Goal: Check status: Check status

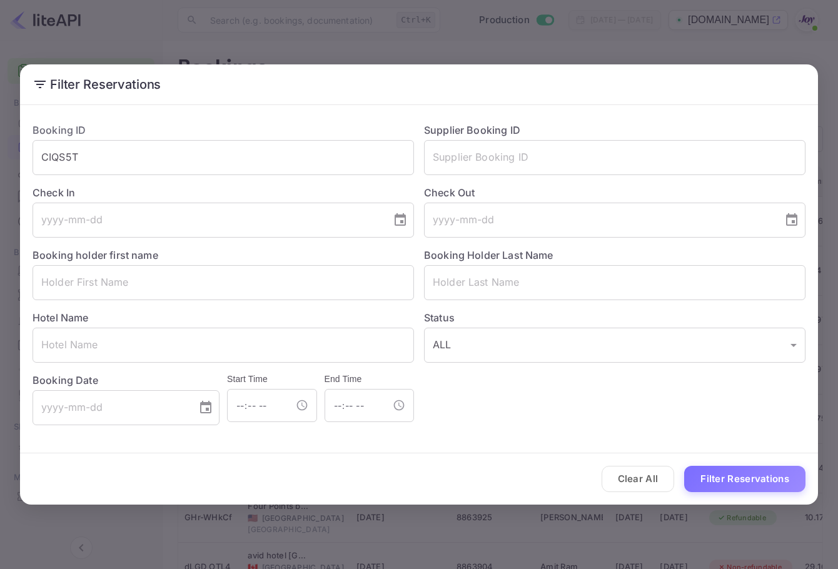
click at [650, 475] on button "Clear All" at bounding box center [638, 479] width 73 height 27
click at [511, 278] on input "text" at bounding box center [615, 282] width 382 height 35
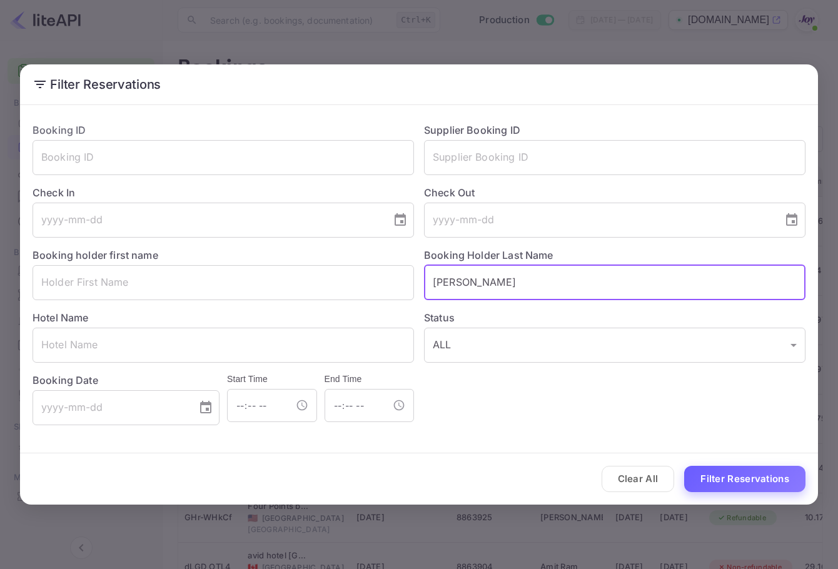
type input "[PERSON_NAME]"
click at [731, 478] on button "Filter Reservations" at bounding box center [744, 479] width 121 height 27
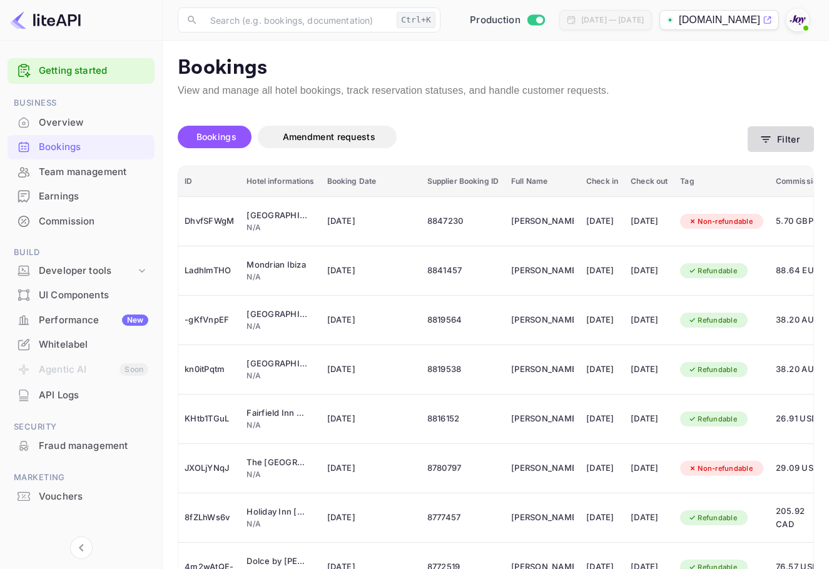
click at [784, 135] on button "Filter" at bounding box center [780, 139] width 66 height 26
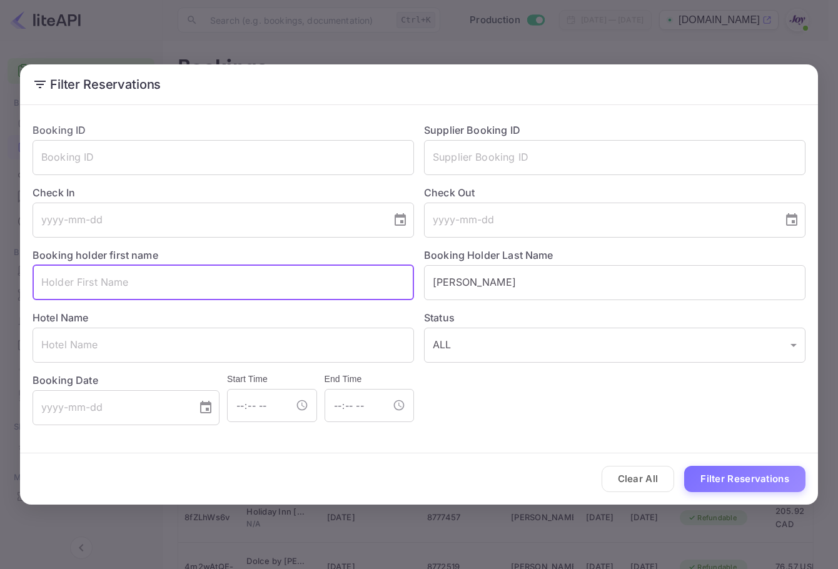
click at [174, 286] on input "text" at bounding box center [224, 282] width 382 height 35
type input "[PERSON_NAME]"
click at [684, 466] on button "Filter Reservations" at bounding box center [744, 479] width 121 height 27
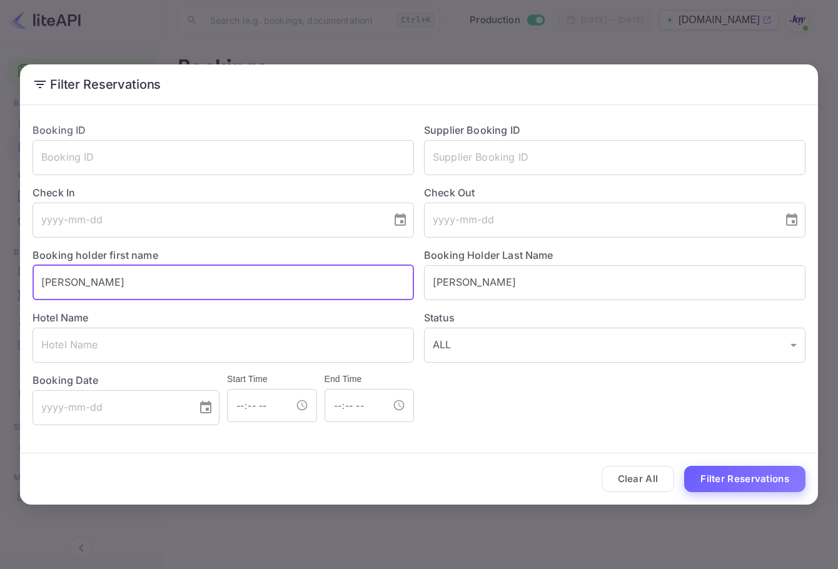
click at [734, 478] on button "Filter Reservations" at bounding box center [744, 479] width 121 height 27
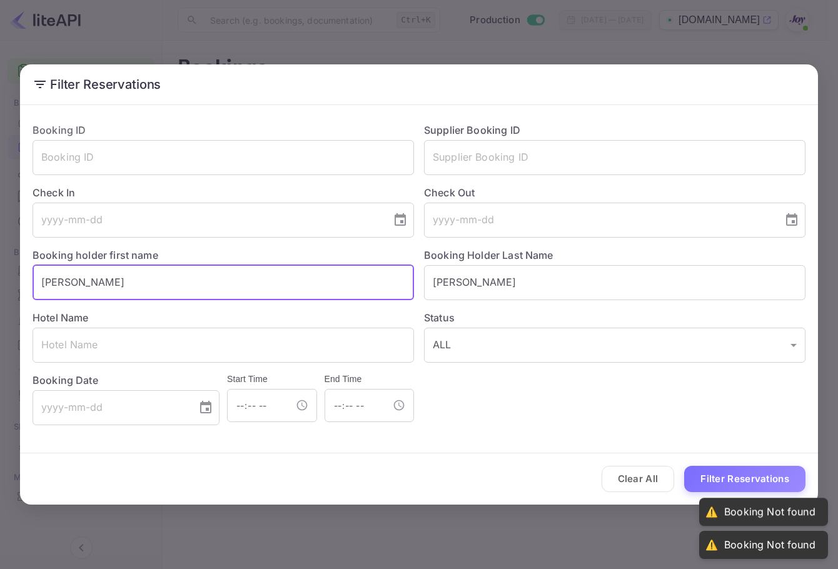
drag, startPoint x: 166, startPoint y: 288, endPoint x: -1, endPoint y: 275, distance: 167.5
click at [0, 275] on html "Getting started Business Overview Bookings Team management Earnings Commission …" at bounding box center [419, 284] width 838 height 569
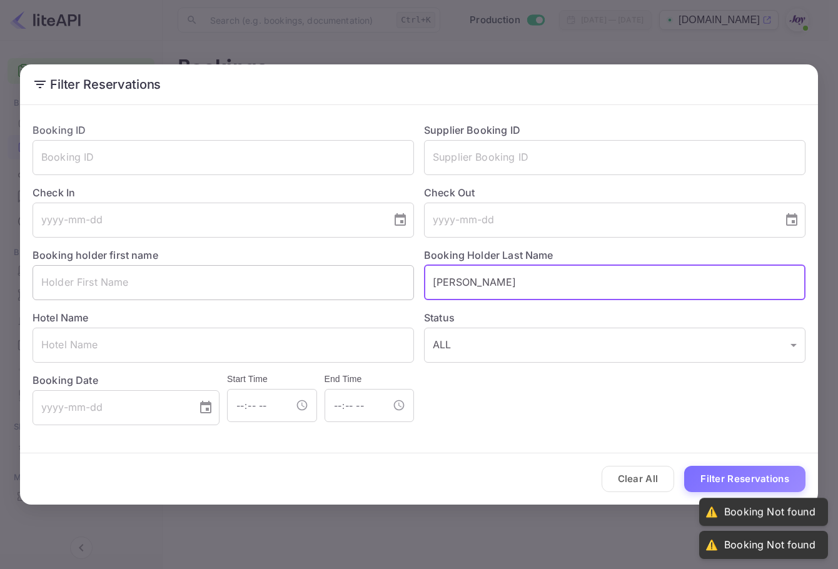
drag, startPoint x: 492, startPoint y: 278, endPoint x: 289, endPoint y: 282, distance: 203.3
click at [273, 295] on div "Booking ID ​ Supplier Booking ID ​ Check In ​ Check Out ​ Booking holder first …" at bounding box center [414, 269] width 783 height 313
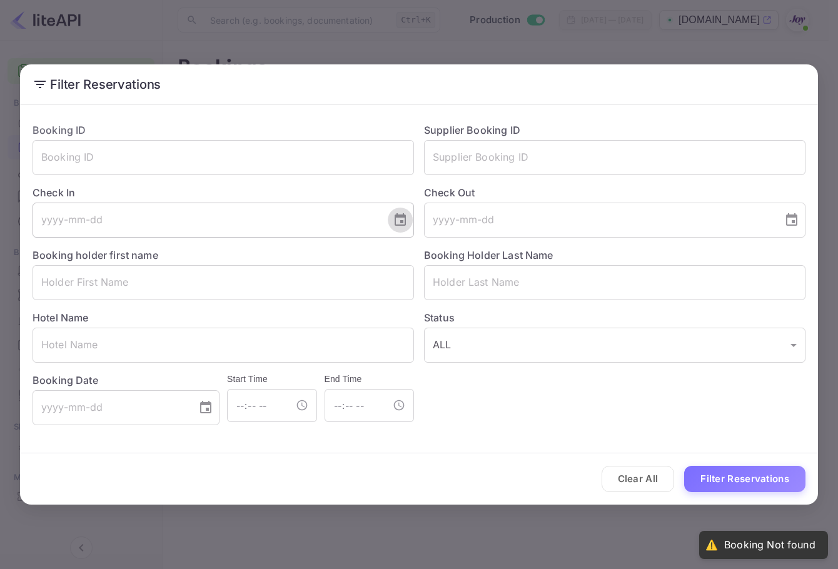
click at [403, 215] on icon "Choose date" at bounding box center [400, 219] width 11 height 13
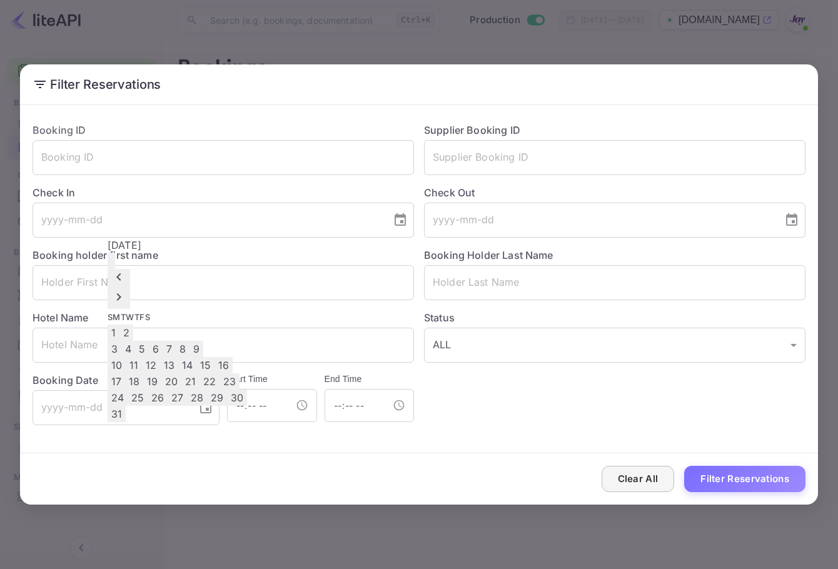
click at [662, 485] on button "Clear All" at bounding box center [638, 479] width 73 height 27
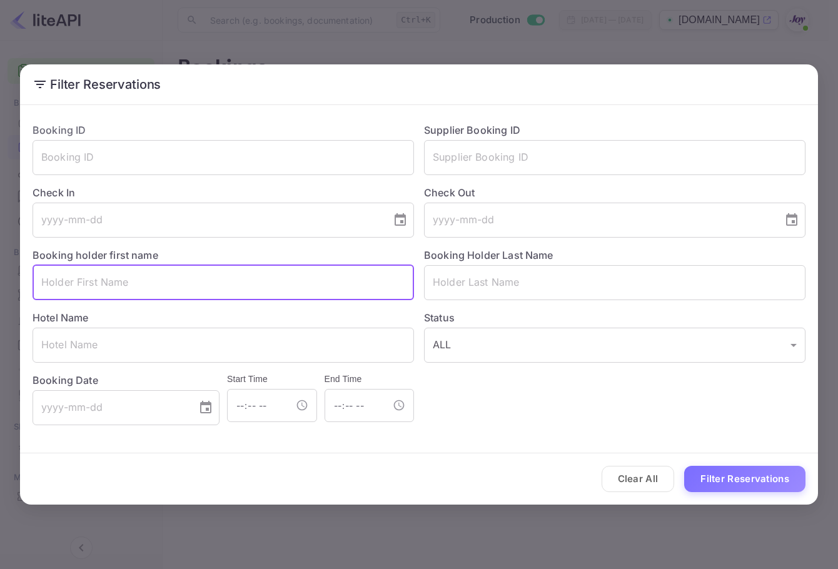
click at [167, 278] on input "text" at bounding box center [224, 282] width 382 height 35
paste input "Bacolet Beach Club"
type input "Bacolet Beach Club"
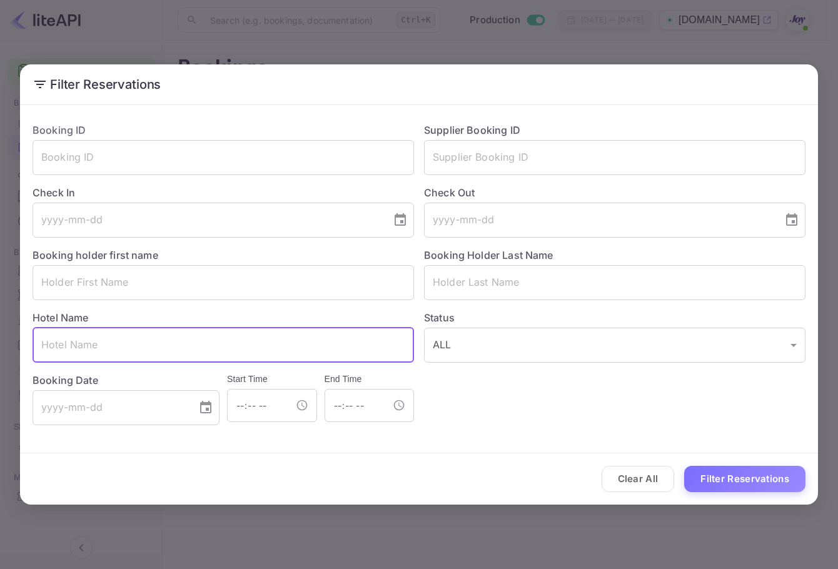
click at [133, 351] on input "text" at bounding box center [224, 345] width 382 height 35
paste input "Bacolet Beach Club"
type input "Bacolet Beach Club"
click at [756, 487] on button "Filter Reservations" at bounding box center [744, 479] width 121 height 27
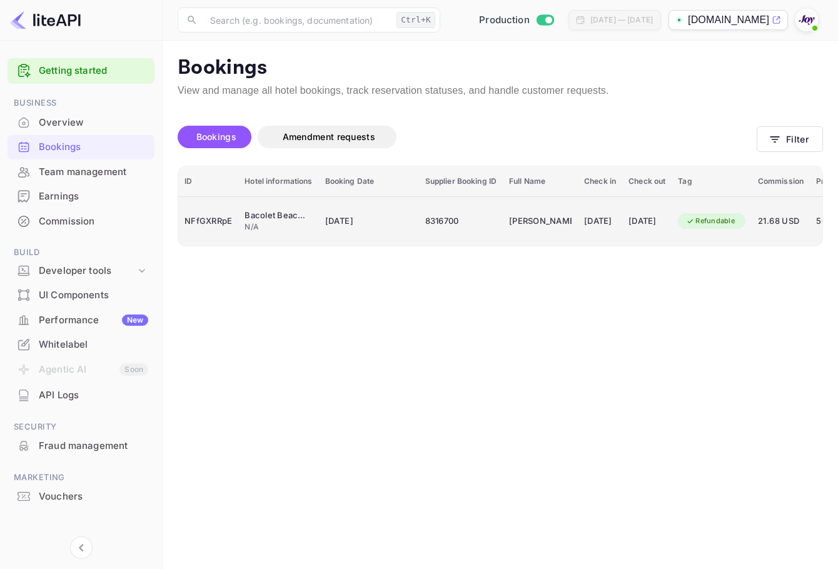
click at [505, 223] on td "[PERSON_NAME]" at bounding box center [540, 220] width 75 height 49
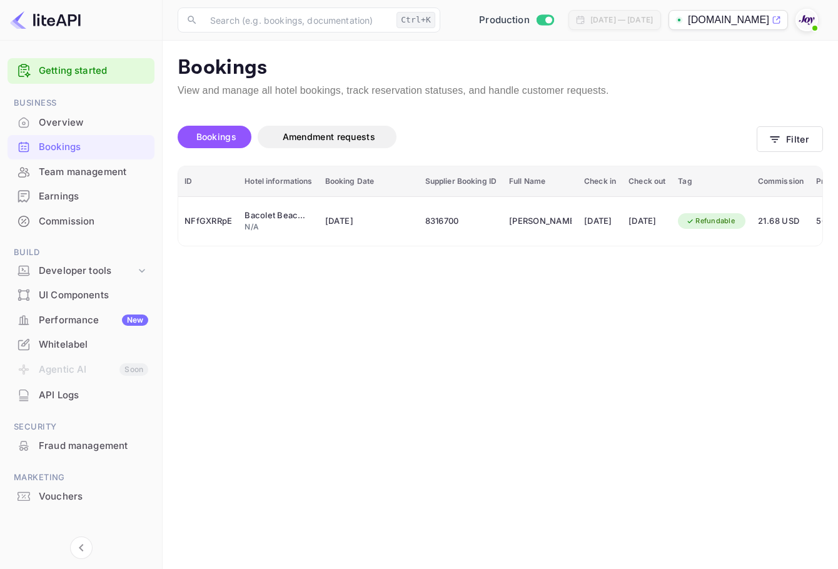
scroll to position [278, 0]
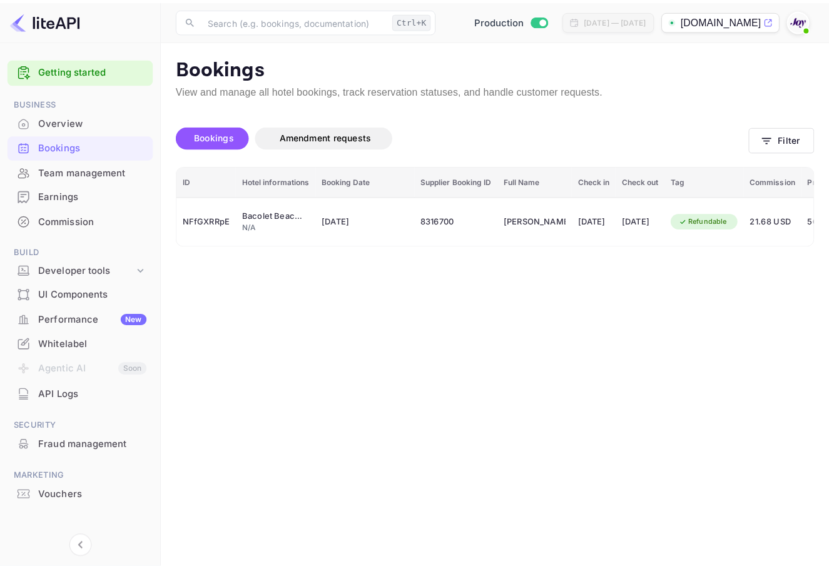
scroll to position [0, 0]
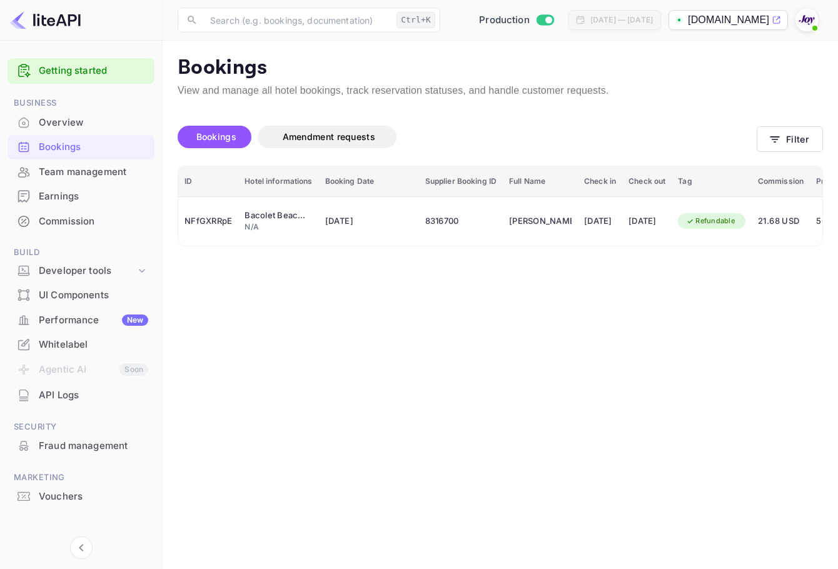
drag, startPoint x: 519, startPoint y: 176, endPoint x: 570, endPoint y: 141, distance: 61.6
copy div "NFfGXRRpE"
click at [744, 195] on div at bounding box center [419, 284] width 838 height 569
click at [776, 139] on icon "button" at bounding box center [775, 139] width 9 height 6
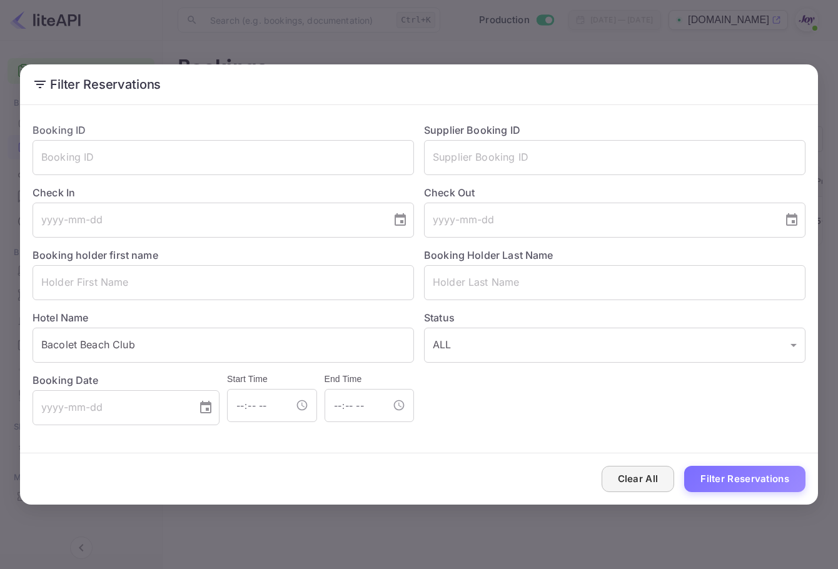
click at [644, 482] on button "Clear All" at bounding box center [638, 479] width 73 height 27
click at [522, 298] on input "text" at bounding box center [615, 282] width 382 height 35
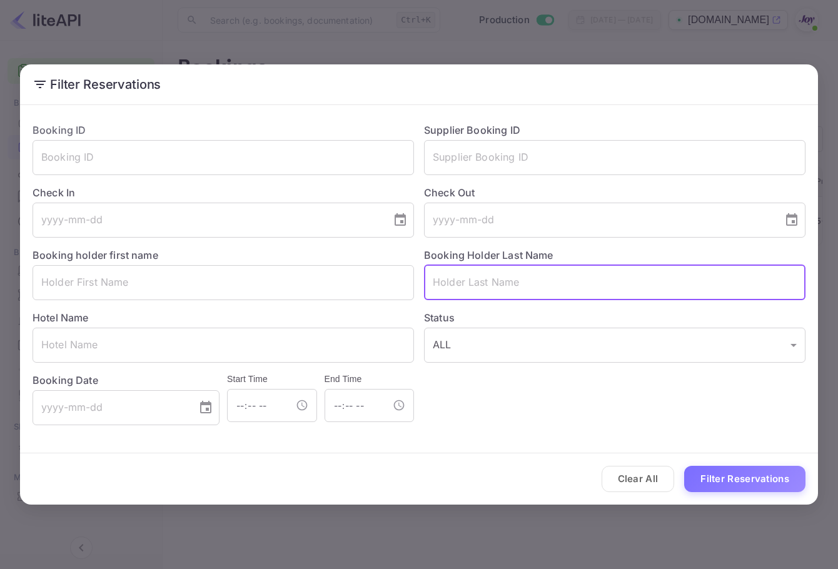
paste input "[PERSON_NAME]."
type input "[PERSON_NAME]"
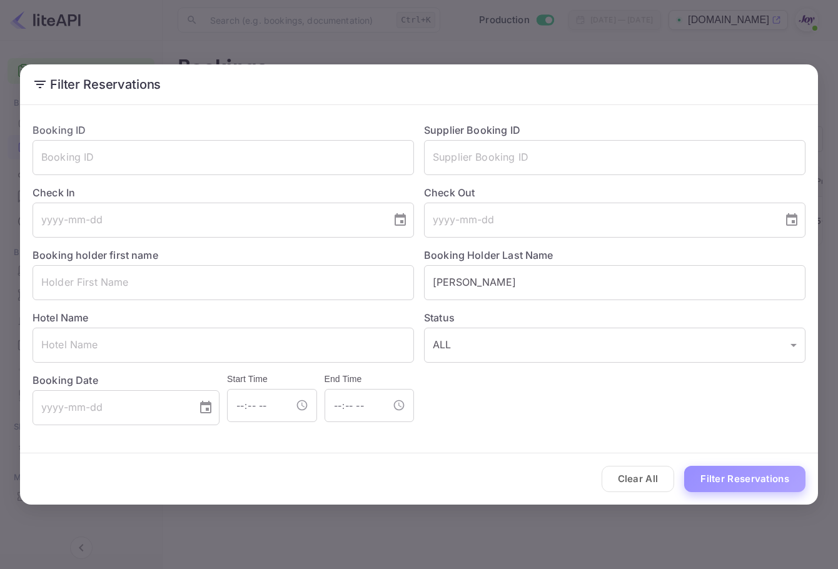
click at [794, 481] on button "Filter Reservations" at bounding box center [744, 479] width 121 height 27
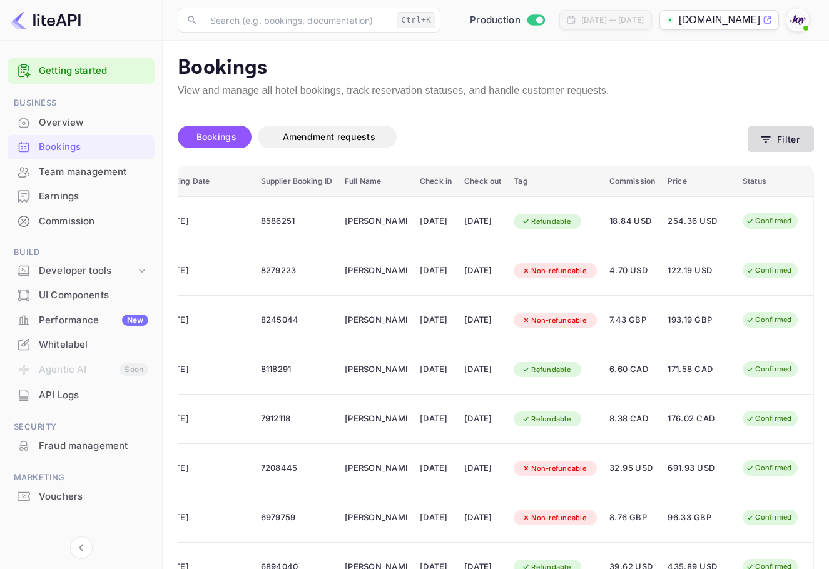
click at [766, 141] on icon "button" at bounding box center [765, 139] width 9 height 6
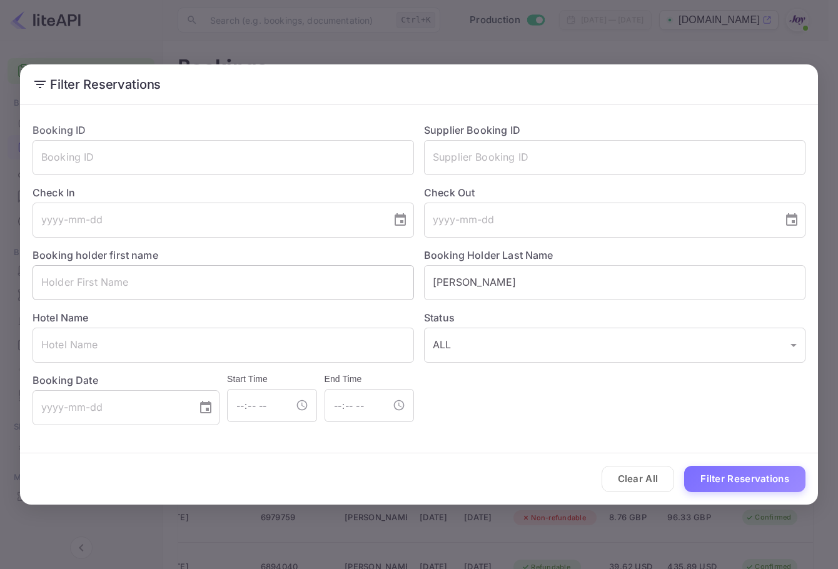
click at [256, 288] on input "text" at bounding box center [224, 282] width 382 height 35
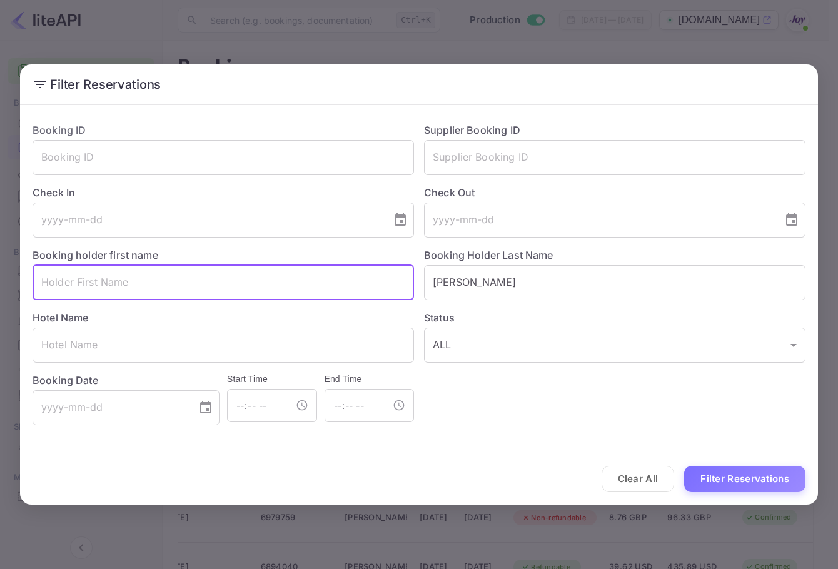
paste input "Mark"
type input "Mark"
click at [775, 473] on button "Filter Reservations" at bounding box center [744, 479] width 121 height 27
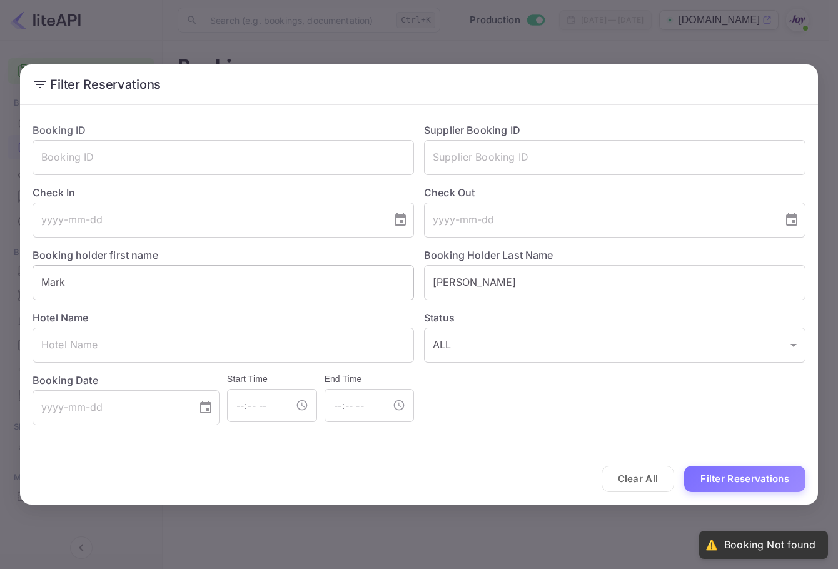
drag, startPoint x: 493, startPoint y: 281, endPoint x: 286, endPoint y: 268, distance: 208.1
click at [285, 268] on div "Booking ID ​ Supplier Booking ID ​ Check In ​ Check Out ​ Booking holder first …" at bounding box center [414, 269] width 783 height 313
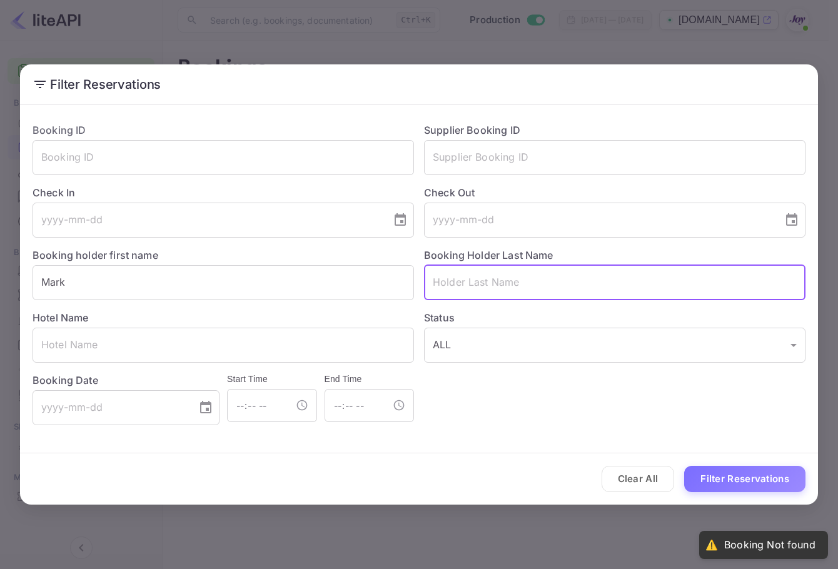
drag, startPoint x: 76, startPoint y: 273, endPoint x: -1, endPoint y: 280, distance: 77.2
click at [0, 280] on html "Getting started Business Overview Bookings Team management Earnings Commission …" at bounding box center [419, 284] width 838 height 569
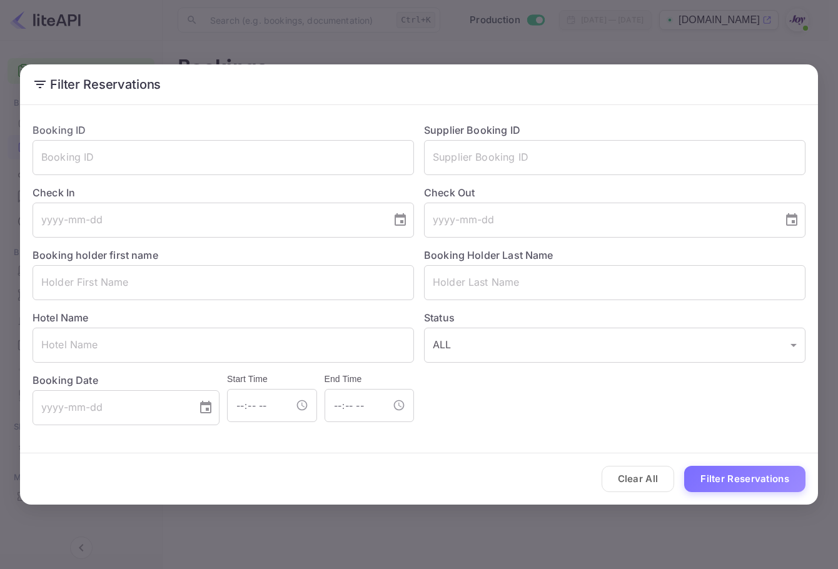
drag, startPoint x: 612, startPoint y: 505, endPoint x: 639, endPoint y: 493, distance: 29.1
click at [612, 505] on div "Filter Reservations Booking ID ​ Supplier Booking ID ​ Check In ​ Check Out ​ B…" at bounding box center [419, 284] width 838 height 569
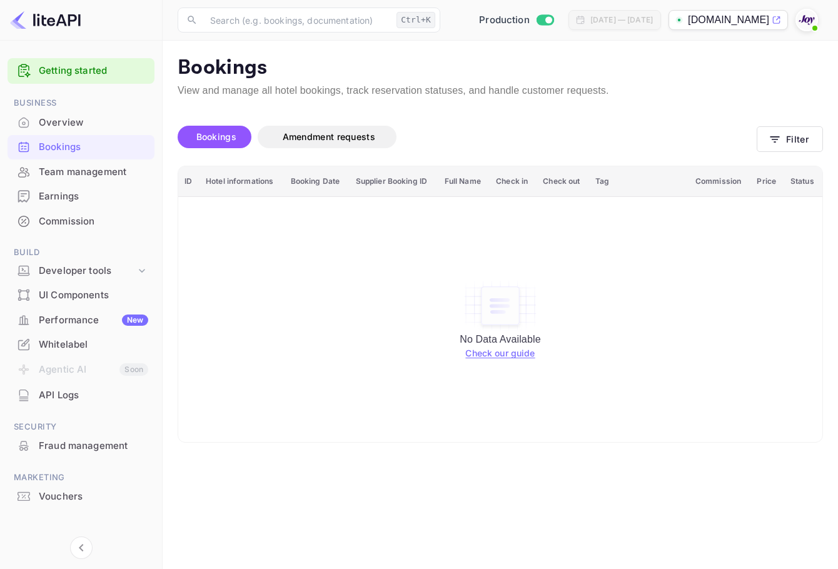
click at [639, 488] on main "Bookings View and manage all hotel bookings, track reservation statuses, and ha…" at bounding box center [500, 305] width 675 height 528
click at [809, 151] on button "Filter" at bounding box center [790, 139] width 66 height 26
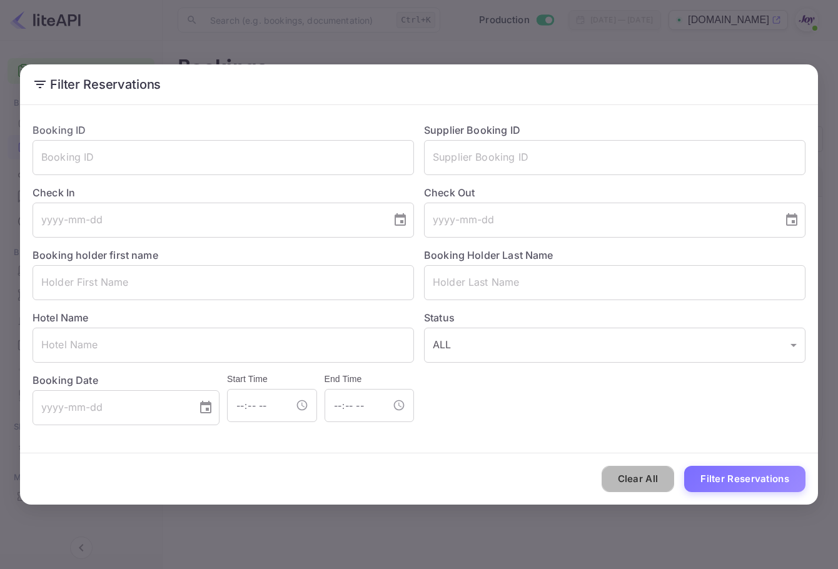
click at [619, 485] on button "Clear All" at bounding box center [638, 479] width 73 height 27
click at [87, 342] on input "text" at bounding box center [224, 345] width 382 height 35
paste input "[GEOGRAPHIC_DATA]"
click at [730, 499] on div "Clear All Filter Reservations" at bounding box center [419, 479] width 798 height 52
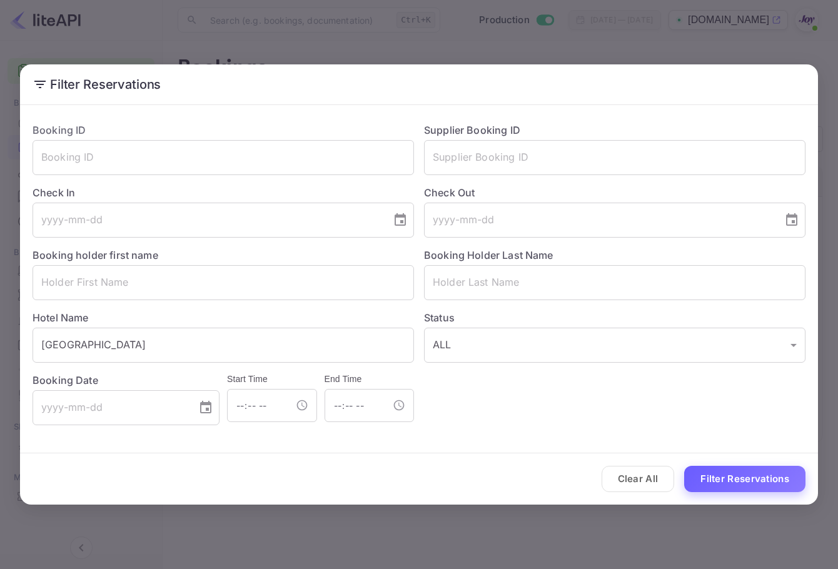
click at [747, 482] on button "Filter Reservations" at bounding box center [744, 479] width 121 height 27
click at [201, 286] on input "text" at bounding box center [224, 282] width 382 height 35
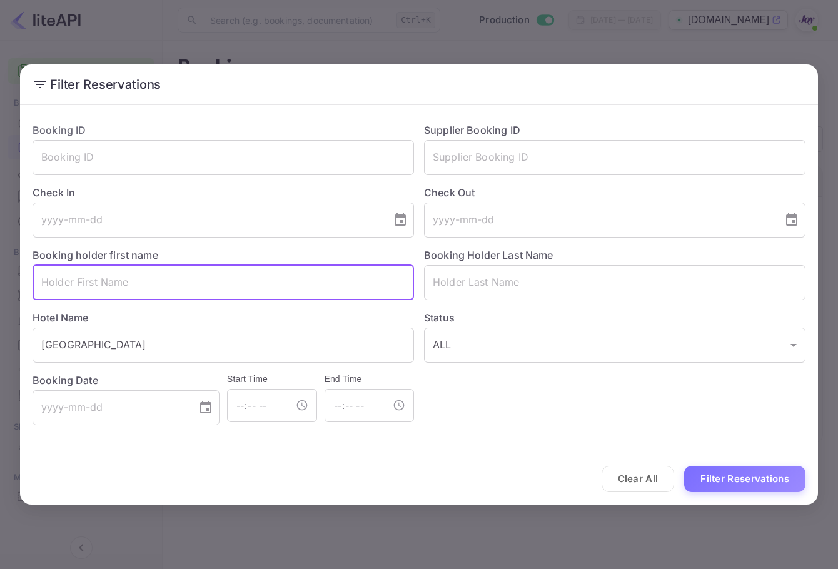
drag, startPoint x: 287, startPoint y: 356, endPoint x: 1, endPoint y: 295, distance: 292.9
click at [1, 300] on div "Filter Reservations Booking ID ​ Supplier Booking ID ​ Check In ​ Check Out ​ B…" at bounding box center [419, 284] width 838 height 569
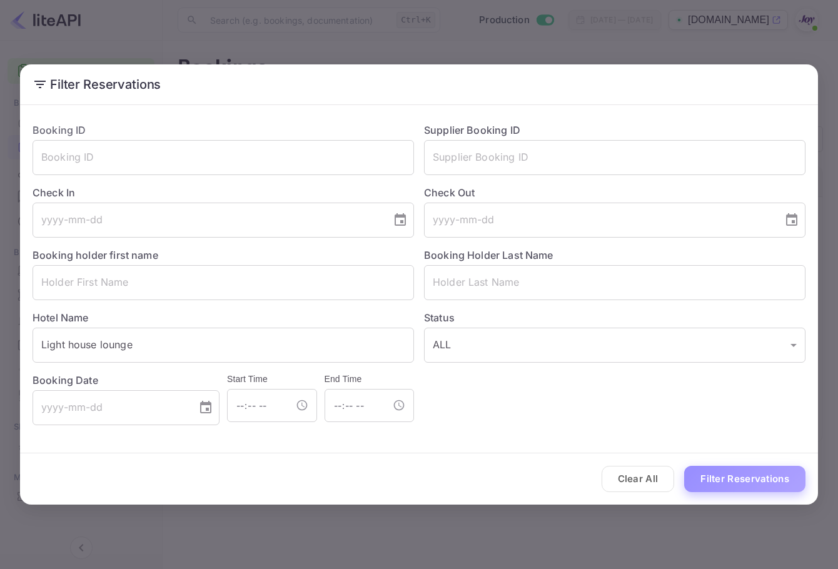
click at [761, 489] on button "Filter Reservations" at bounding box center [744, 479] width 121 height 27
click at [55, 345] on input "Light house lounge" at bounding box center [224, 345] width 382 height 35
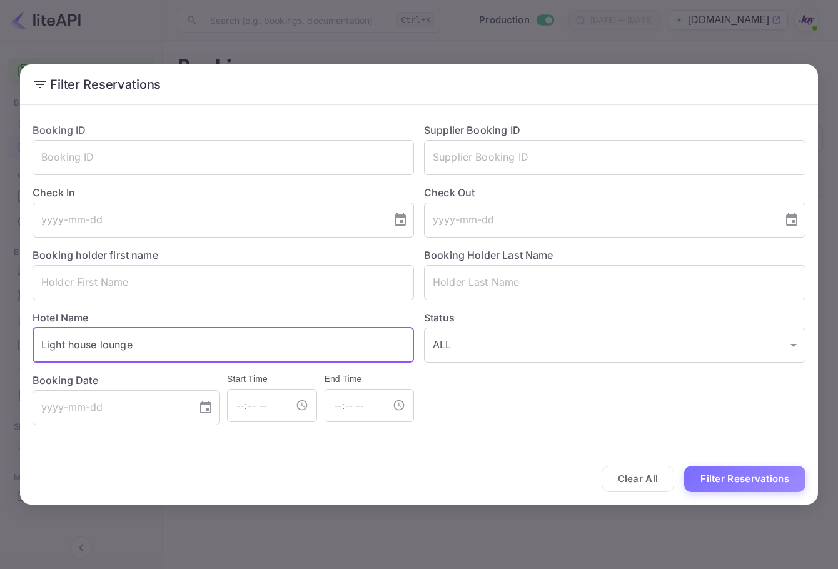
click at [67, 348] on input "Light house lounge" at bounding box center [224, 345] width 382 height 35
type input "Lighthouse lounge"
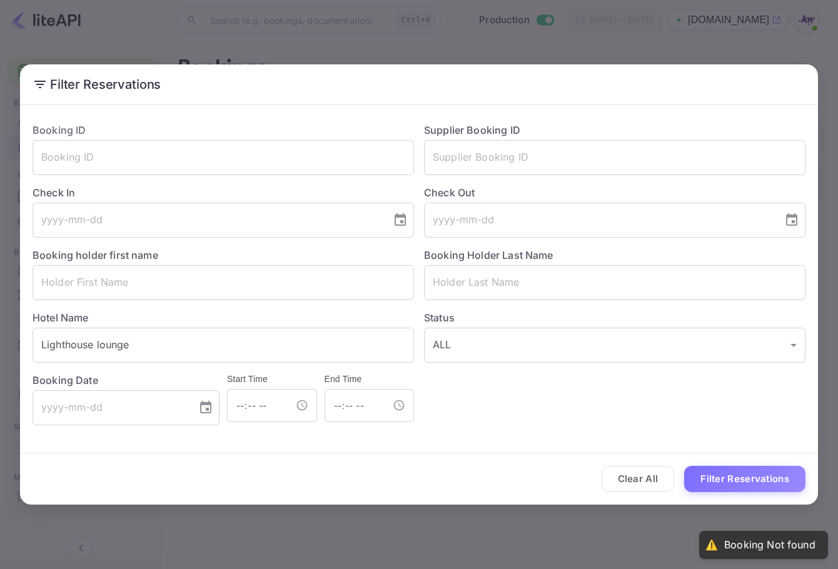
click at [750, 500] on div "Clear All Filter Reservations" at bounding box center [419, 479] width 798 height 52
click at [747, 477] on button "Filter Reservations" at bounding box center [744, 479] width 121 height 27
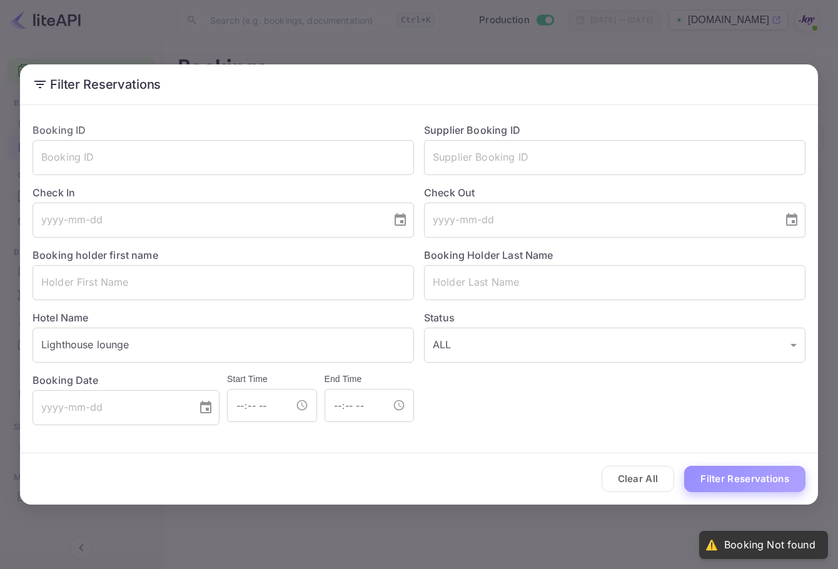
click at [747, 477] on button "Filter Reservations" at bounding box center [744, 479] width 121 height 27
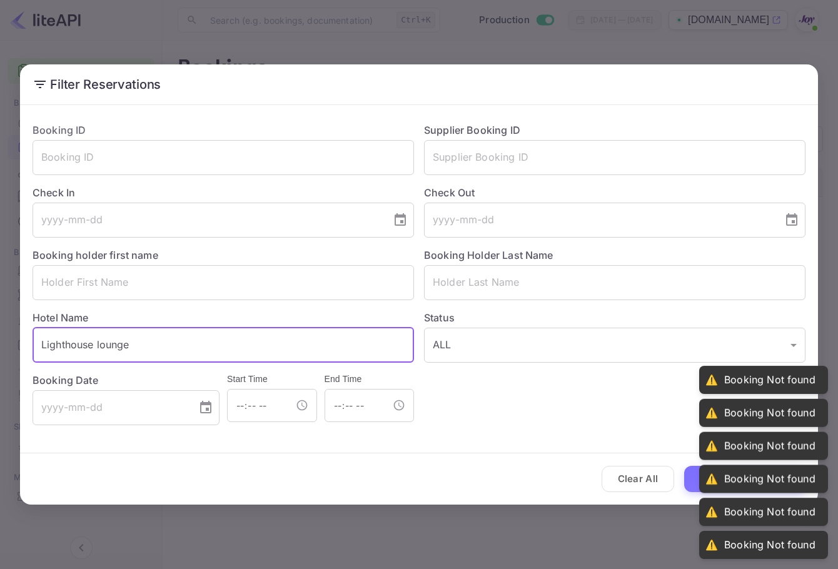
click at [73, 341] on input "Lighthouse lounge" at bounding box center [224, 345] width 382 height 35
drag, startPoint x: -1, startPoint y: 307, endPoint x: 2, endPoint y: 281, distance: 25.8
click at [0, 292] on html "Getting started Business Overview Bookings Team management Earnings Commission …" at bounding box center [419, 284] width 838 height 569
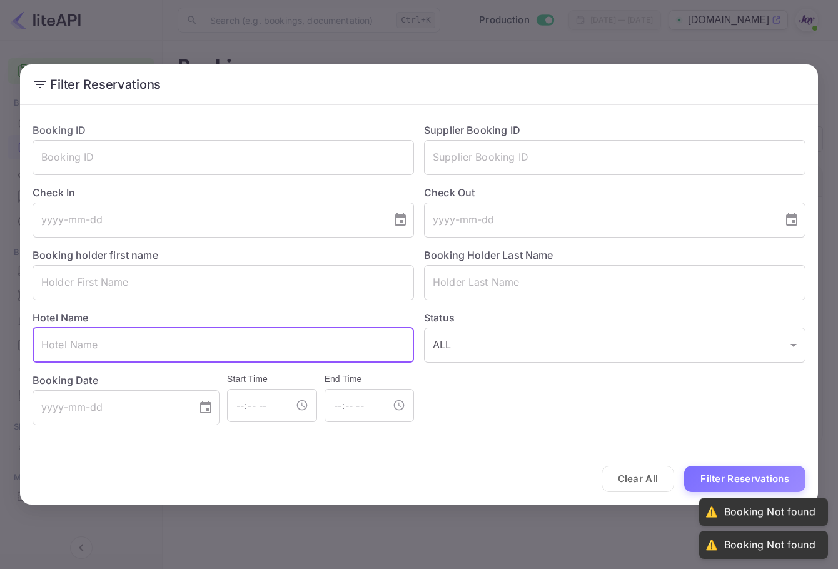
paste input "Lighthouse lounge"
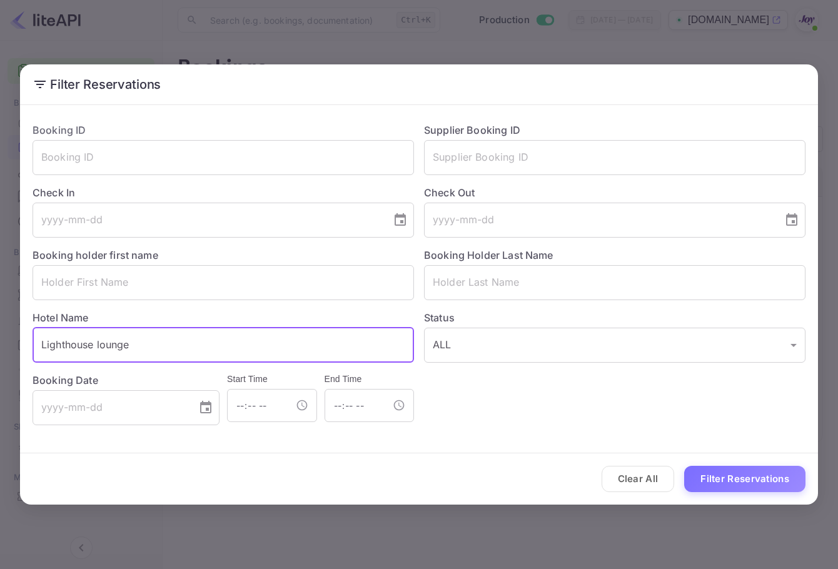
type input "Lighthouse lounge"
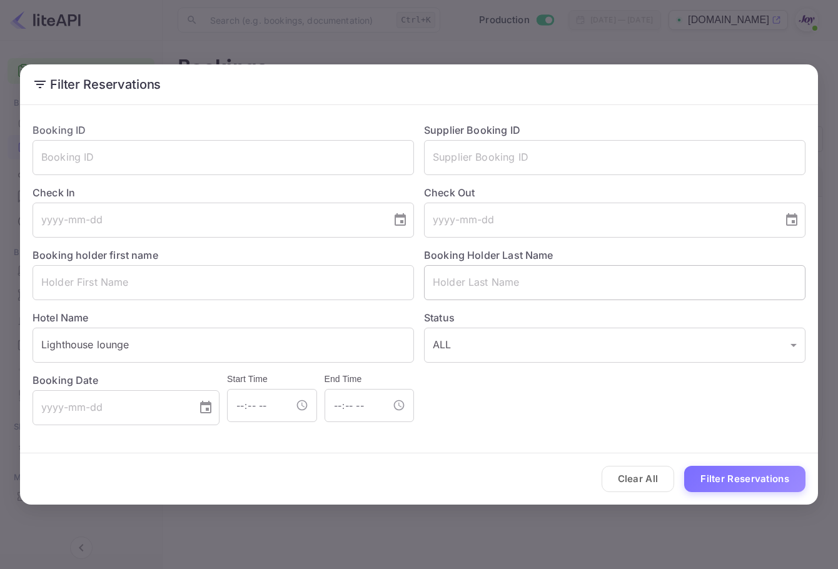
click at [499, 273] on input "text" at bounding box center [615, 282] width 382 height 35
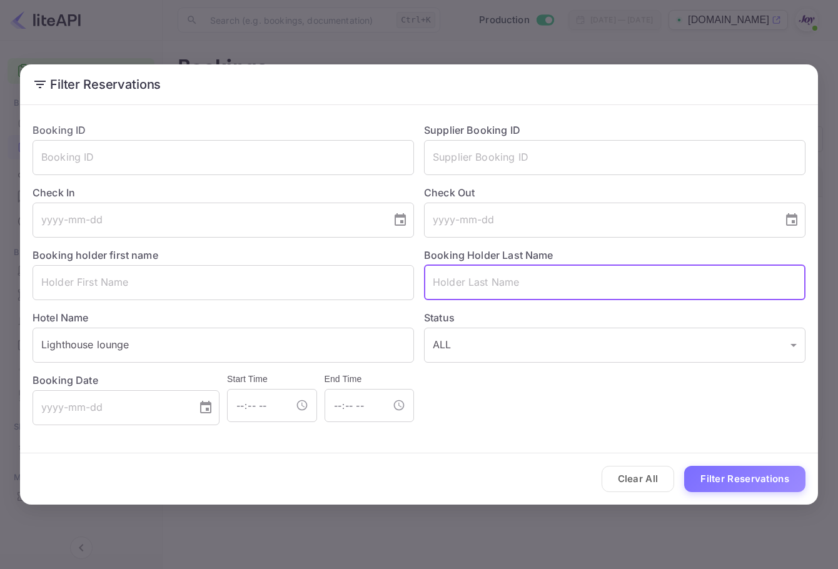
paste input "[PERSON_NAME]"
type input "[PERSON_NAME]"
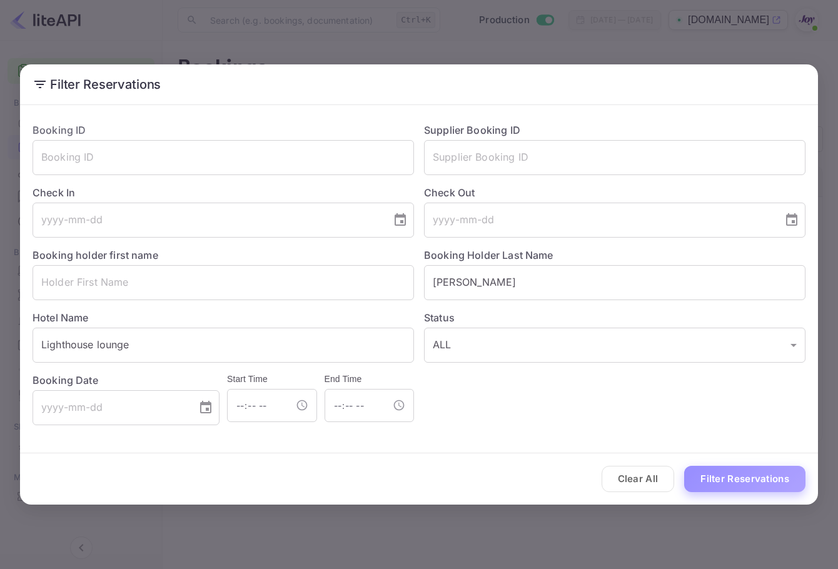
click at [701, 480] on button "Filter Reservations" at bounding box center [744, 479] width 121 height 27
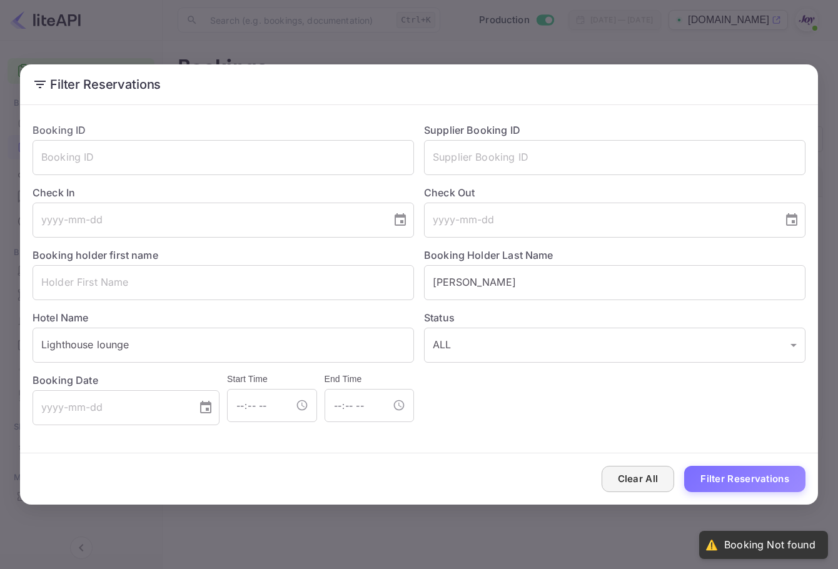
click at [634, 477] on button "Clear All" at bounding box center [638, 479] width 73 height 27
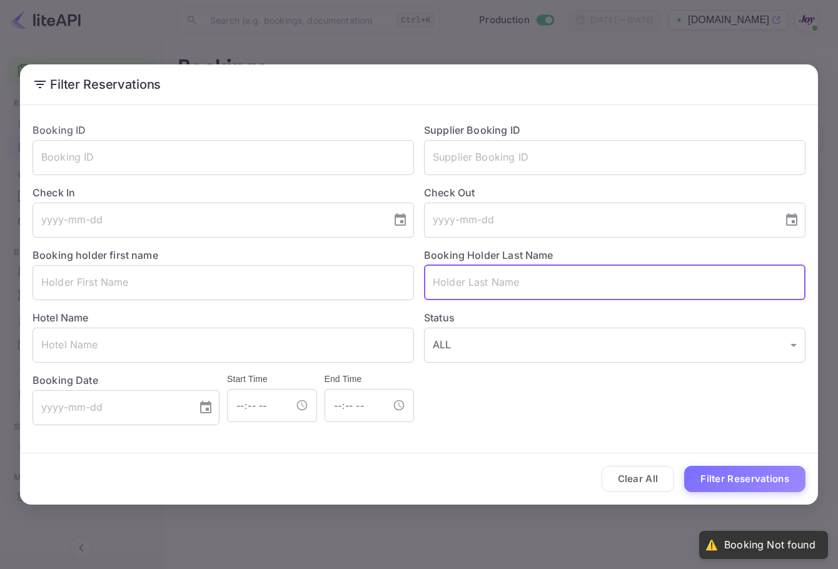
click at [568, 271] on input "text" at bounding box center [615, 282] width 382 height 35
paste input "[PERSON_NAME]"
type input "[PERSON_NAME]"
click at [745, 474] on button "Filter Reservations" at bounding box center [744, 479] width 121 height 27
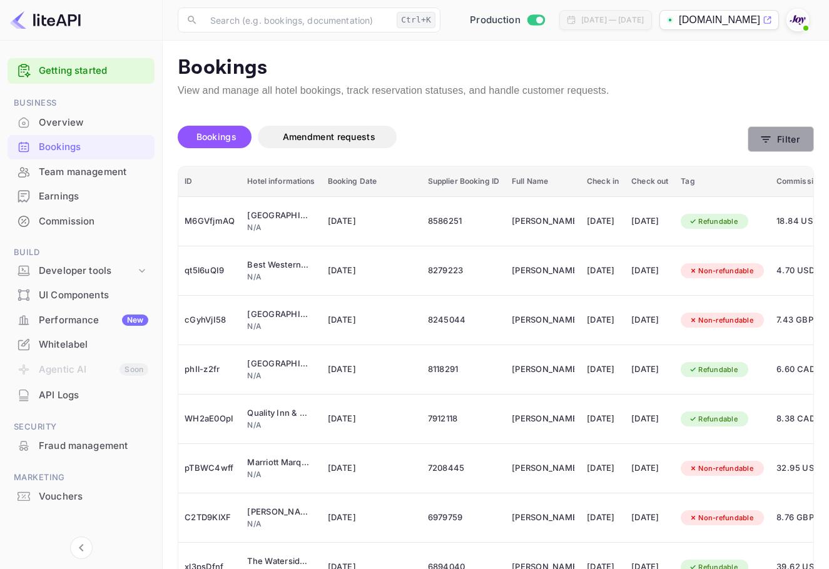
click at [790, 132] on button "Filter" at bounding box center [780, 139] width 66 height 26
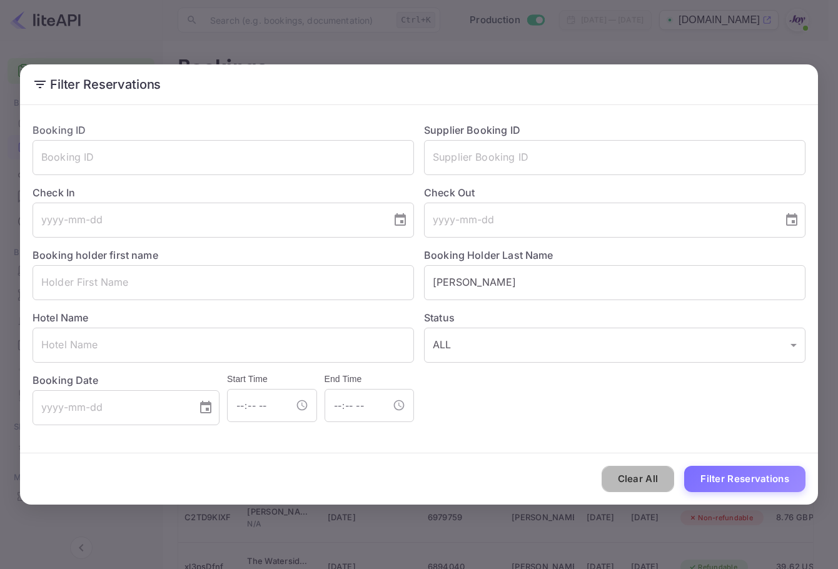
click at [643, 480] on button "Clear All" at bounding box center [638, 479] width 73 height 27
click at [136, 326] on div "Hotel Name ​" at bounding box center [219, 331] width 392 height 63
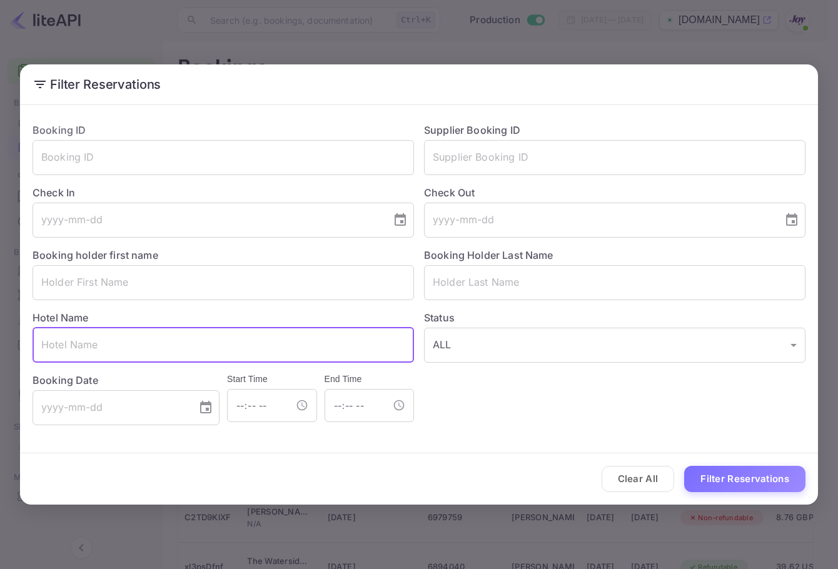
click at [136, 335] on input "text" at bounding box center [224, 345] width 382 height 35
paste input "[GEOGRAPHIC_DATA]"
type input "[GEOGRAPHIC_DATA]"
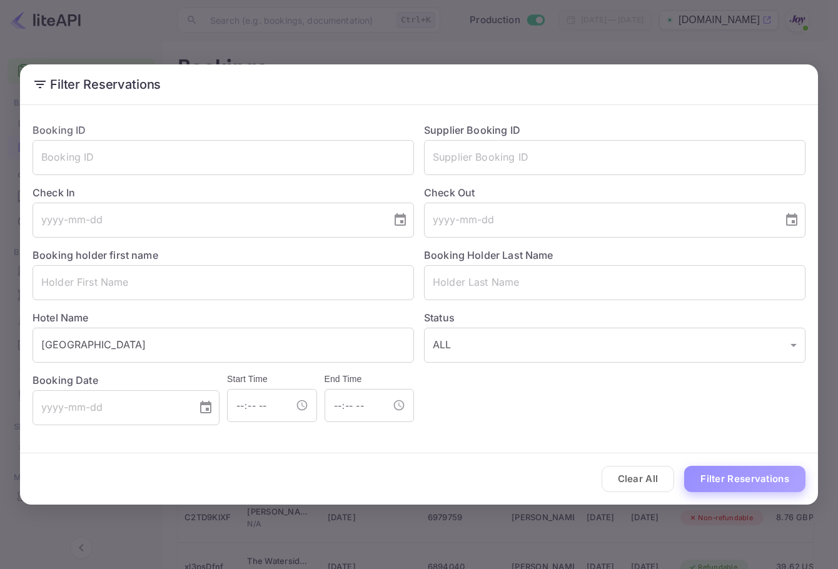
click at [714, 480] on button "Filter Reservations" at bounding box center [744, 479] width 121 height 27
